Goal: Find contact information: Find contact information

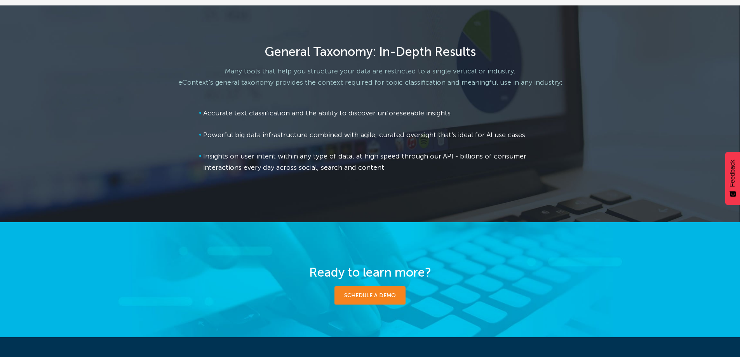
scroll to position [1198, 0]
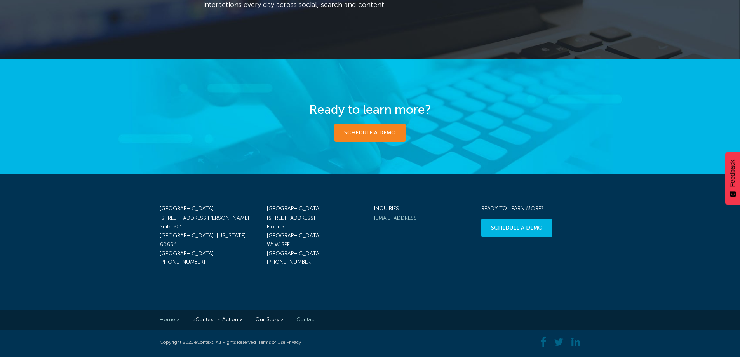
click at [301, 318] on link "Contact" at bounding box center [305, 319] width 19 height 7
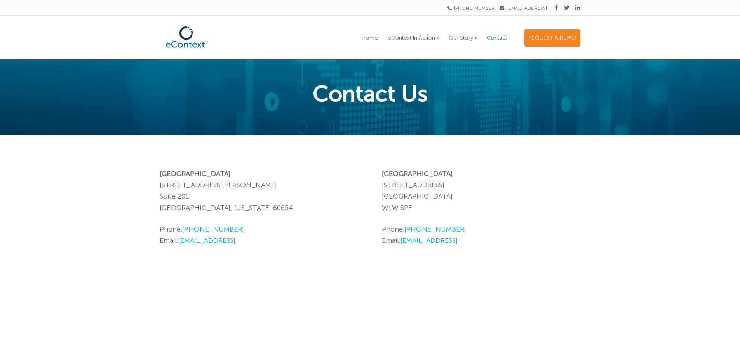
click at [499, 35] on span "Contact" at bounding box center [496, 38] width 20 height 7
